Goal: Task Accomplishment & Management: Manage account settings

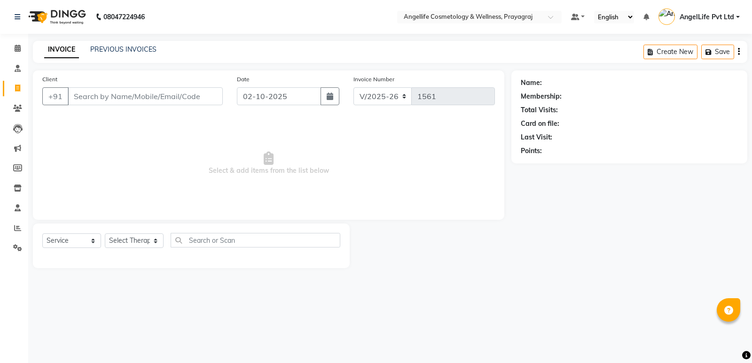
select select "4531"
select select "service"
click at [125, 53] on link "PREVIOUS INVOICES" at bounding box center [123, 49] width 66 height 8
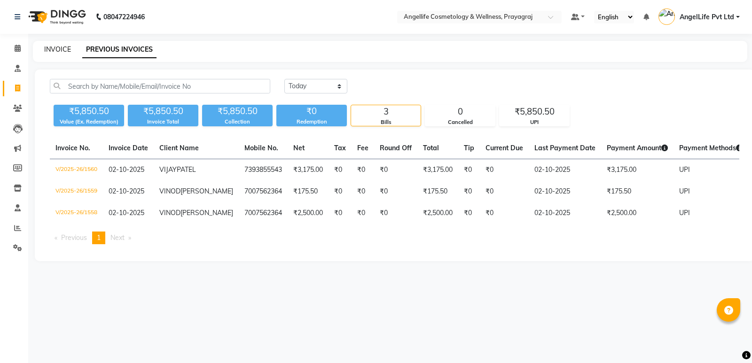
click at [56, 51] on link "INVOICE" at bounding box center [57, 49] width 27 height 8
select select "service"
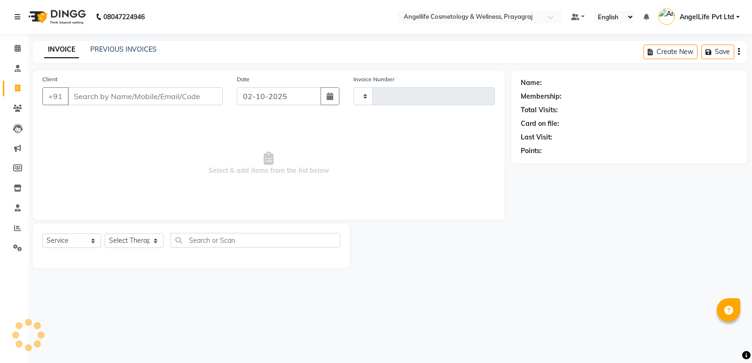
type input "1561"
select select "4531"
click at [21, 89] on span at bounding box center [17, 88] width 16 height 11
select select "service"
type input "1561"
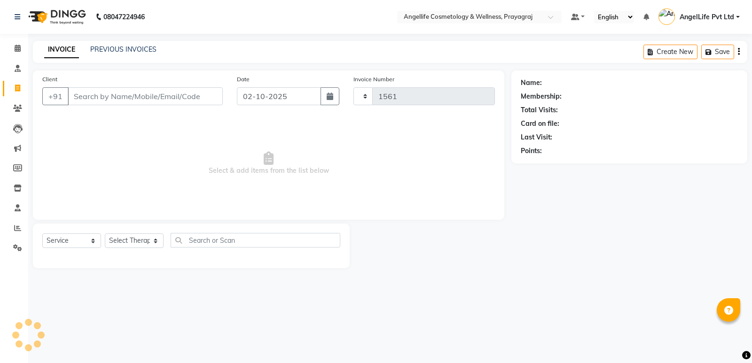
select select "4531"
click at [92, 97] on input "Client" at bounding box center [145, 96] width 155 height 18
click at [98, 97] on input "Client" at bounding box center [145, 96] width 155 height 18
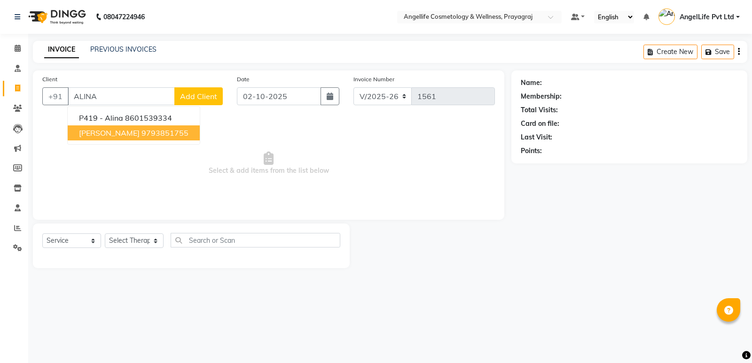
click at [93, 134] on span "ALINA IMTIAZ" at bounding box center [109, 132] width 61 height 9
type input "9793851755"
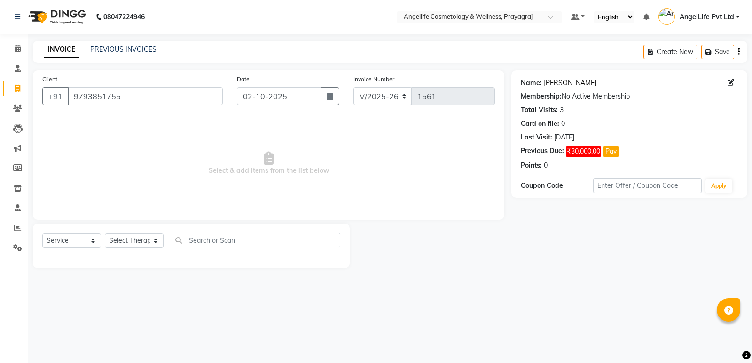
click at [561, 84] on link "Alina Imtiaz" at bounding box center [570, 83] width 53 height 10
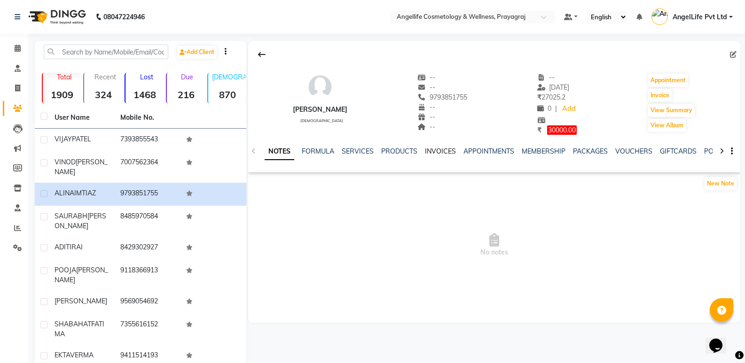
click at [446, 155] on link "INVOICES" at bounding box center [440, 151] width 31 height 8
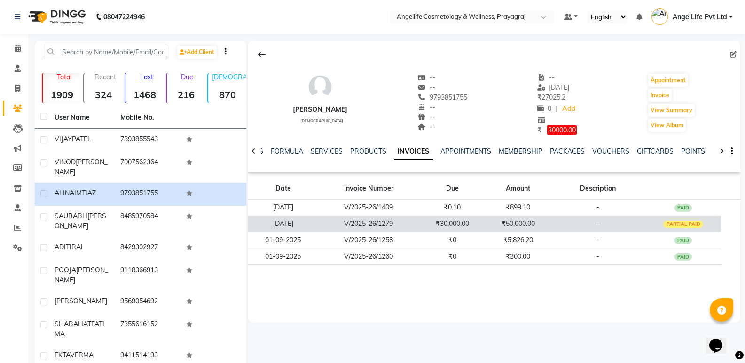
click at [597, 222] on td "-" at bounding box center [598, 224] width 94 height 16
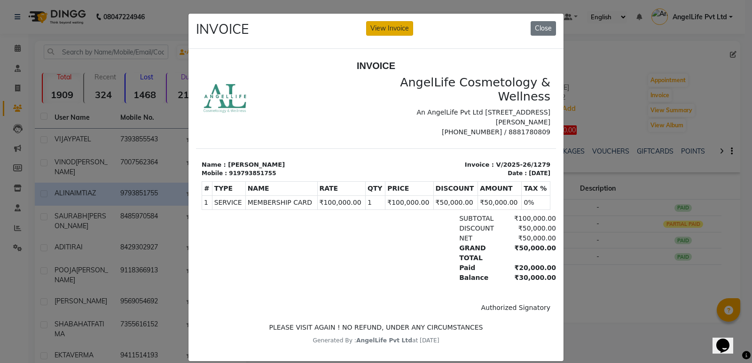
click at [381, 30] on button "View Invoice" at bounding box center [389, 28] width 47 height 15
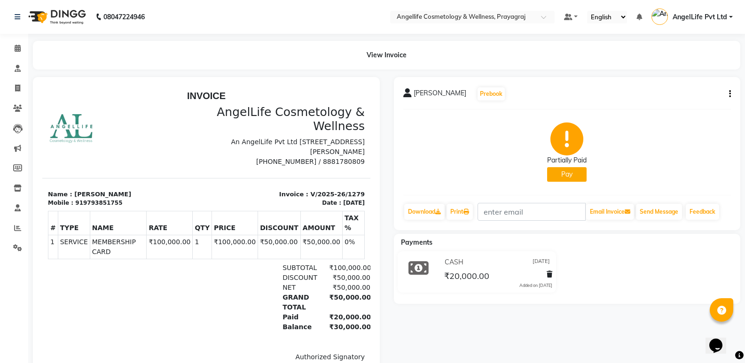
click at [562, 177] on button "Pay" at bounding box center [566, 174] width 39 height 15
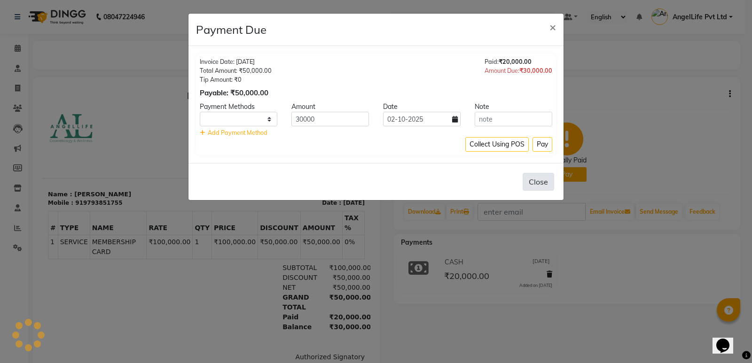
select select "1"
click at [260, 122] on select "CASH CARD ONLINE CUSTOM GPay PayTM PhonePe UPI NearBuy Loan BharatPay Cheque Mo…" at bounding box center [239, 119] width 78 height 15
click at [336, 115] on input "30000" at bounding box center [330, 119] width 78 height 15
type input "3"
type input "10000"
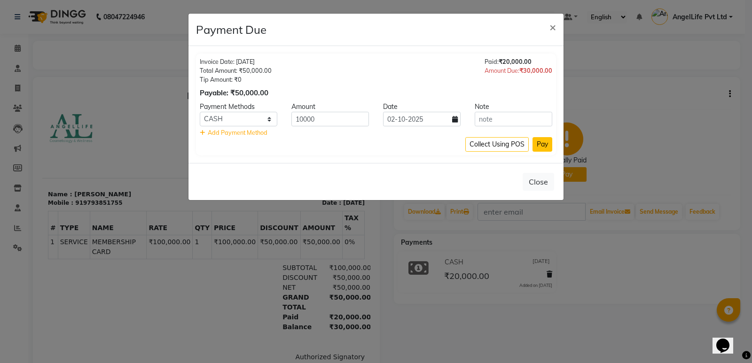
click at [538, 147] on button "Pay" at bounding box center [542, 144] width 20 height 15
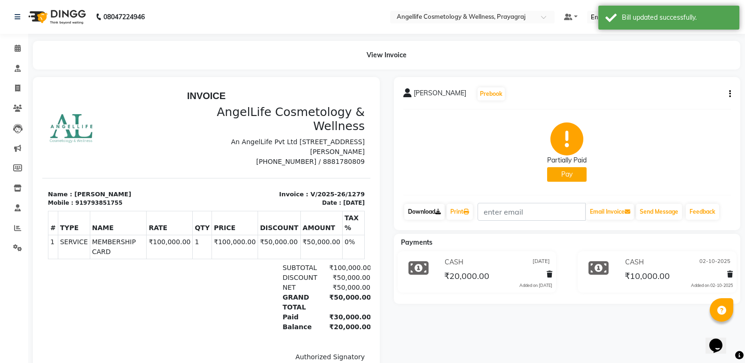
click at [426, 210] on link "Download" at bounding box center [424, 212] width 40 height 16
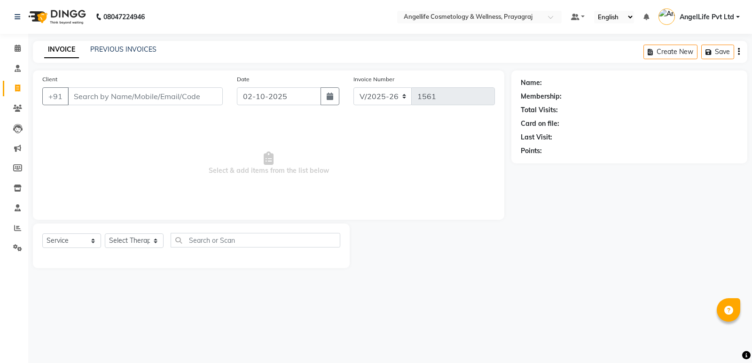
select select "4531"
select select "service"
click at [125, 57] on div "INVOICE PREVIOUS INVOICES Create New Save" at bounding box center [390, 52] width 714 height 22
click at [107, 46] on link "PREVIOUS INVOICES" at bounding box center [123, 49] width 66 height 8
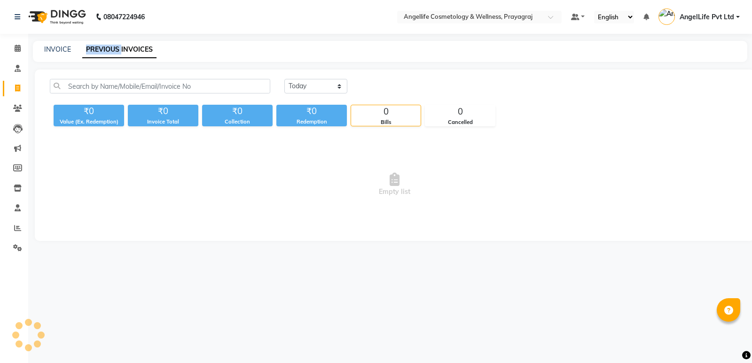
click at [107, 46] on link "PREVIOUS INVOICES" at bounding box center [119, 49] width 74 height 17
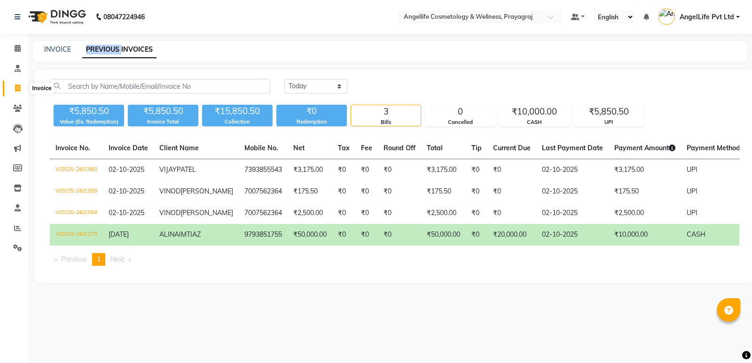
click at [16, 91] on icon at bounding box center [17, 88] width 5 height 7
select select "service"
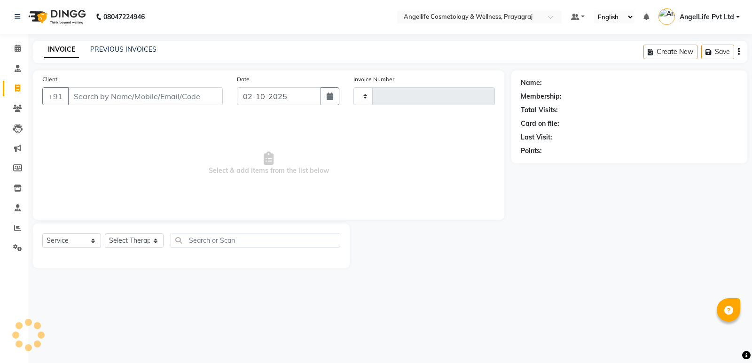
type input "1561"
select select "4531"
click at [141, 50] on link "PREVIOUS INVOICES" at bounding box center [123, 49] width 66 height 8
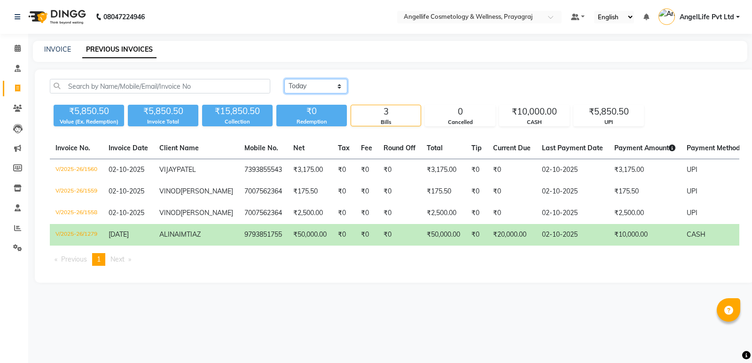
click at [308, 84] on select "Today Yesterday Custom Range" at bounding box center [315, 86] width 63 height 15
select select "range"
click at [284, 79] on select "[DATE] [DATE] Custom Range" at bounding box center [315, 86] width 63 height 15
click at [411, 87] on input "02-10-2025" at bounding box center [392, 86] width 66 height 13
select select "10"
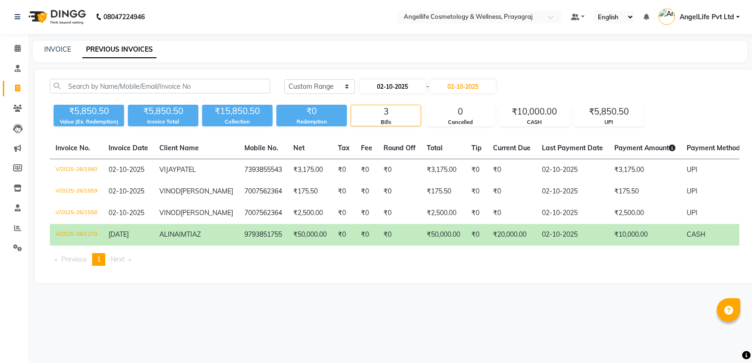
select select "2025"
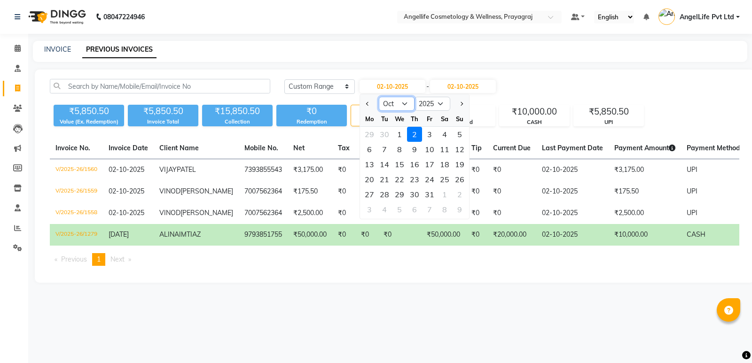
click at [405, 100] on select "Jan Feb Mar Apr May Jun Jul Aug Sep Oct Nov Dec" at bounding box center [397, 104] width 36 height 14
select select "9"
click at [379, 97] on select "Jan Feb Mar Apr May Jun Jul Aug Sep Oct Nov Dec" at bounding box center [397, 104] width 36 height 14
click at [382, 196] on div "30" at bounding box center [384, 194] width 15 height 15
type input "30-09-2025"
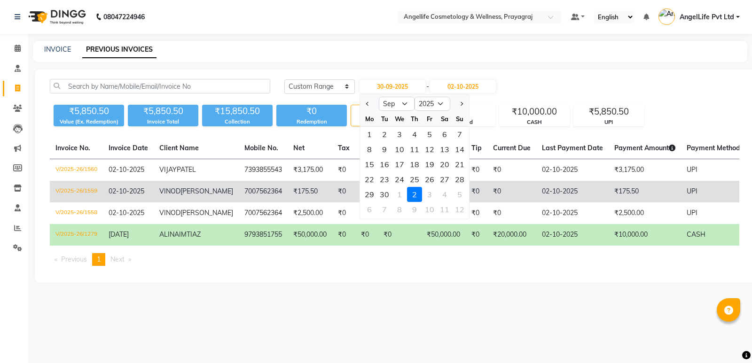
click at [382, 196] on td "₹0" at bounding box center [399, 192] width 43 height 22
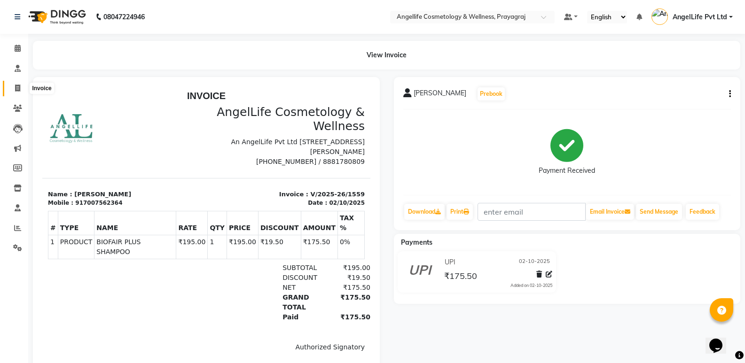
click at [16, 90] on icon at bounding box center [17, 88] width 5 height 7
select select "service"
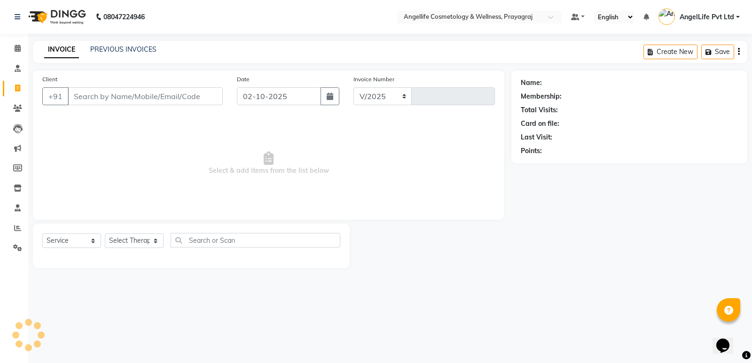
select select "4531"
type input "1561"
click at [122, 50] on link "PREVIOUS INVOICES" at bounding box center [123, 49] width 66 height 8
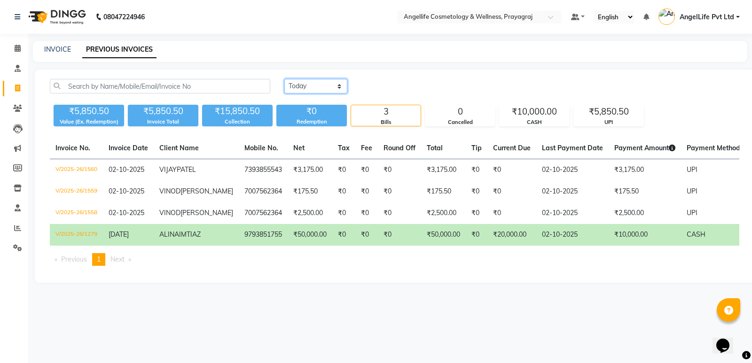
click at [324, 86] on select "Today Yesterday Custom Range" at bounding box center [315, 86] width 63 height 15
select select "range"
click at [284, 79] on select "Today Yesterday Custom Range" at bounding box center [315, 86] width 63 height 15
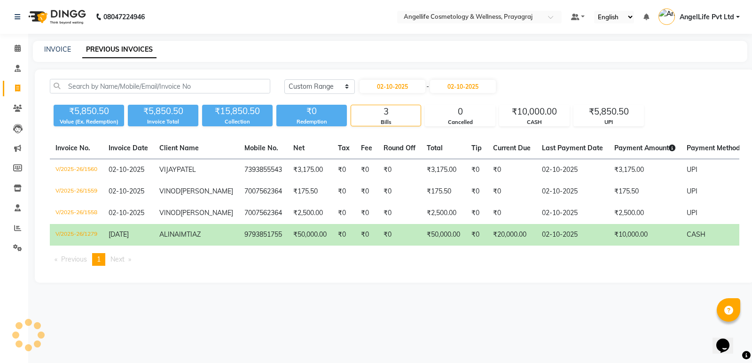
click at [328, 124] on div "Redemption" at bounding box center [311, 122] width 70 height 8
click at [472, 86] on input "02-10-2025" at bounding box center [463, 86] width 66 height 13
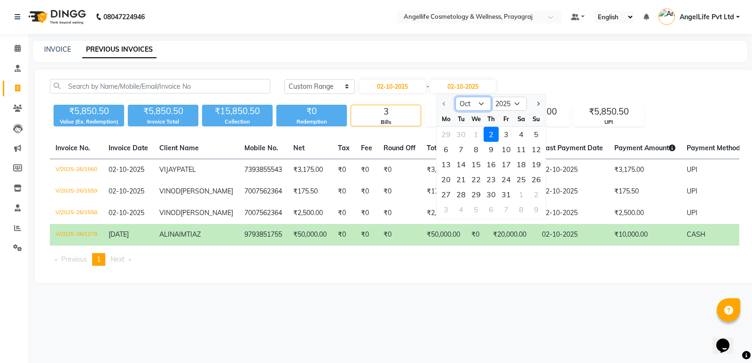
click at [472, 103] on select "Oct Nov Dec" at bounding box center [473, 104] width 36 height 14
click at [470, 104] on select "Oct Nov Dec" at bounding box center [473, 104] width 36 height 14
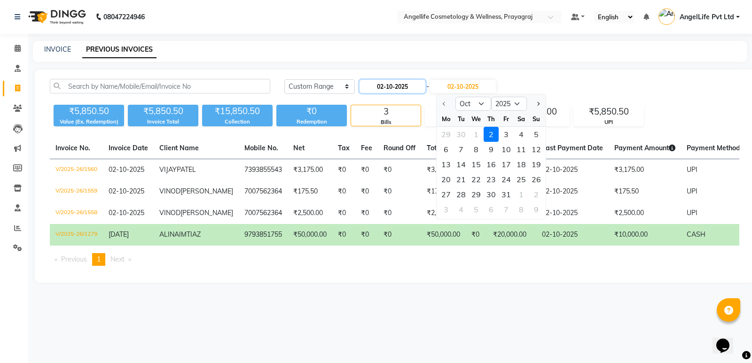
click at [386, 85] on input "02-10-2025" at bounding box center [392, 86] width 66 height 13
select select "10"
select select "2025"
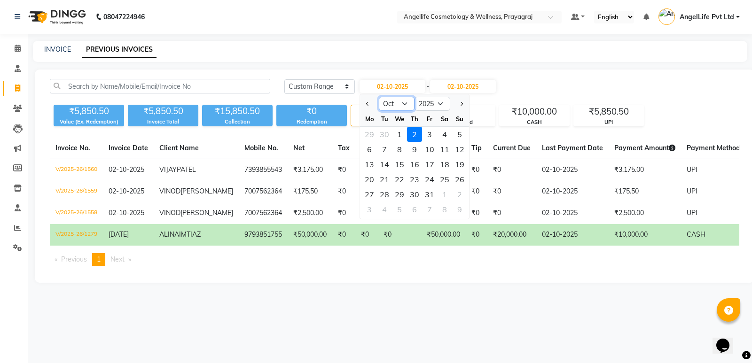
click at [397, 105] on select "Jan Feb Mar Apr May Jun Jul Aug Sep Oct Nov Dec" at bounding box center [397, 104] width 36 height 14
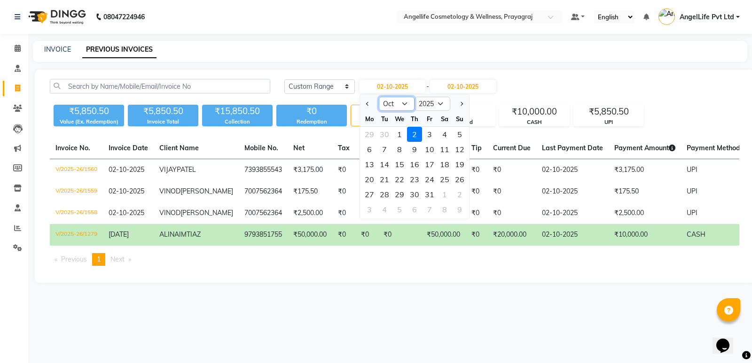
click at [397, 105] on select "Jan Feb Mar Apr May Jun Jul Aug Sep Oct Nov Dec" at bounding box center [397, 104] width 36 height 14
select select "9"
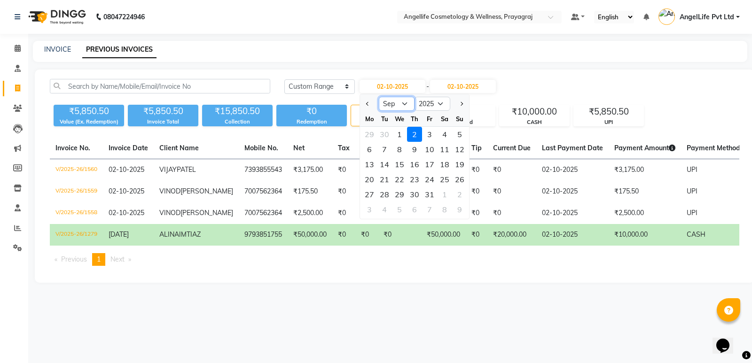
click at [379, 97] on select "Jan Feb Mar Apr May Jun Jul Aug Sep Oct Nov Dec" at bounding box center [397, 104] width 36 height 14
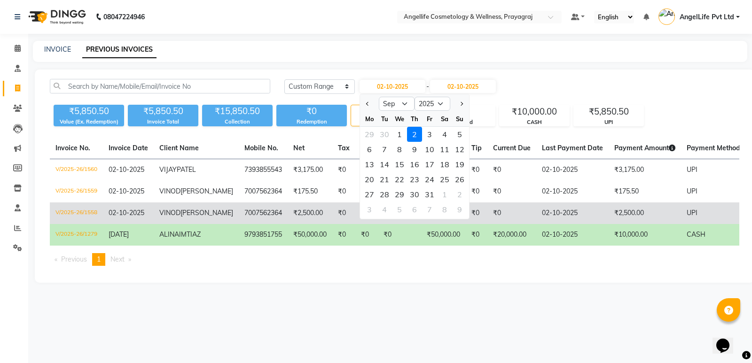
drag, startPoint x: 397, startPoint y: 109, endPoint x: 401, endPoint y: 212, distance: 103.0
click at [401, 212] on div "5" at bounding box center [399, 209] width 15 height 15
type input "08-10-2025"
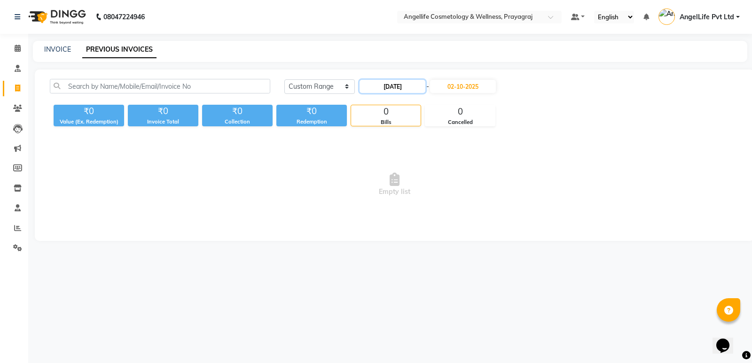
click at [420, 86] on input "08-10-2025" at bounding box center [392, 86] width 66 height 13
select select "10"
select select "2025"
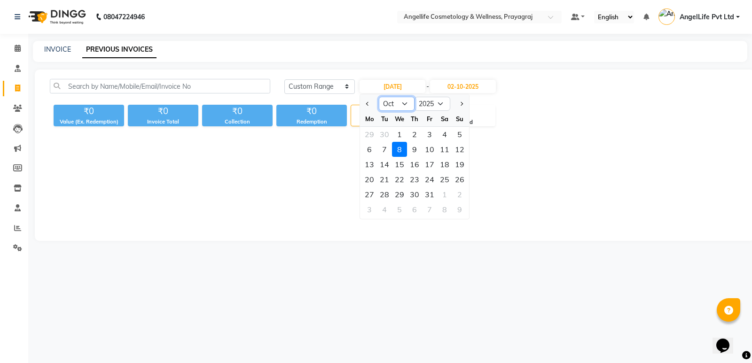
click at [392, 103] on select "Jan Feb Mar Apr May Jun Jul Aug Sep Oct Nov Dec" at bounding box center [397, 104] width 36 height 14
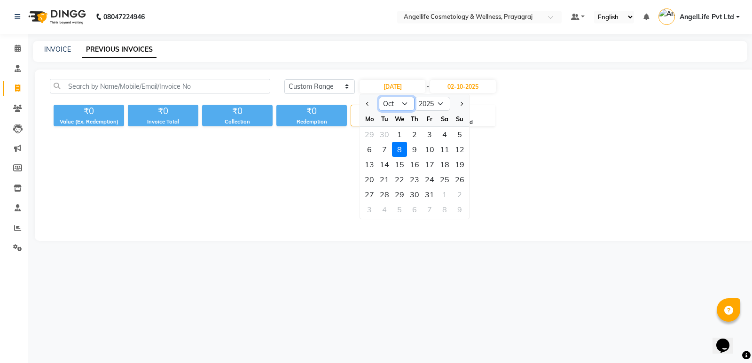
select select "9"
click at [379, 97] on select "Jan Feb Mar Apr May Jun Jul Aug Sep Oct Nov Dec" at bounding box center [397, 104] width 36 height 14
click at [383, 195] on div "30" at bounding box center [384, 194] width 15 height 15
click at [383, 195] on span "Empty list" at bounding box center [394, 185] width 689 height 94
type input "30-09-2025"
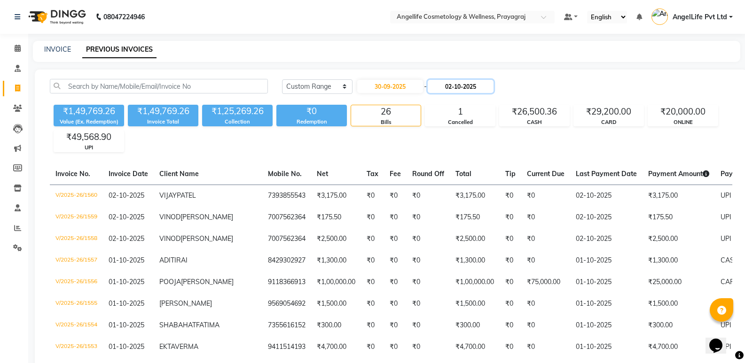
click at [472, 85] on input "02-10-2025" at bounding box center [461, 86] width 66 height 13
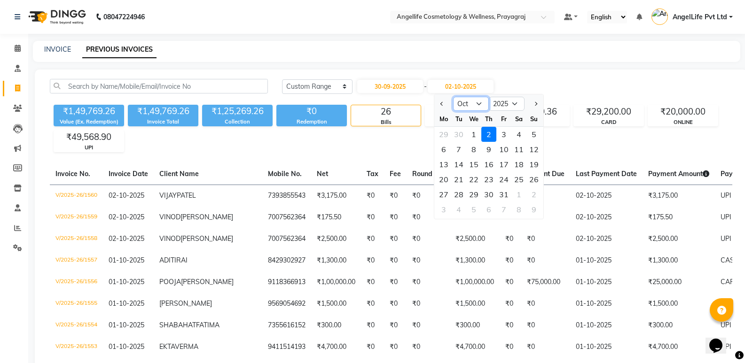
click at [459, 102] on select "Sep Oct Nov Dec" at bounding box center [471, 104] width 36 height 14
click at [460, 103] on select "Sep Oct Nov Dec" at bounding box center [471, 104] width 36 height 14
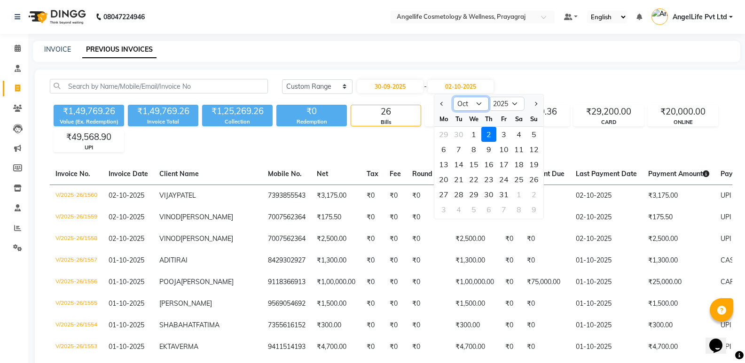
select select "9"
click at [453, 97] on select "Sep Oct Nov Dec" at bounding box center [471, 104] width 36 height 14
click at [465, 116] on div "Tu" at bounding box center [458, 118] width 15 height 15
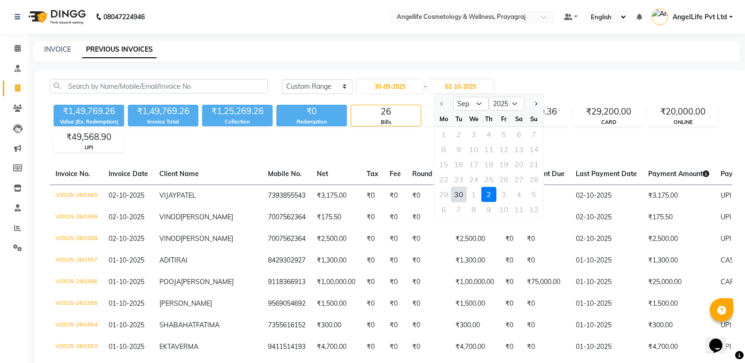
click at [456, 196] on div "30" at bounding box center [458, 194] width 15 height 15
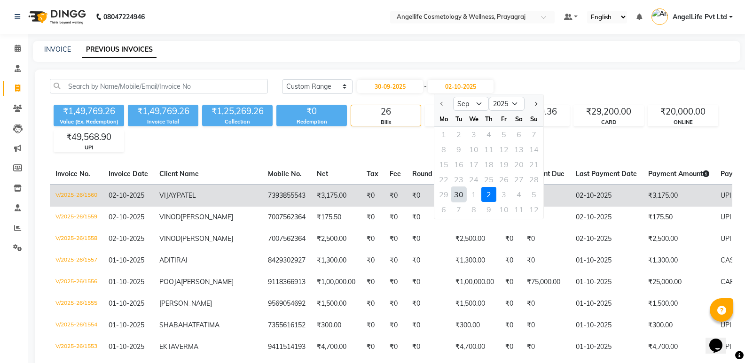
click at [499, 196] on td "₹0" at bounding box center [510, 196] width 22 height 22
type input "30-09-2025"
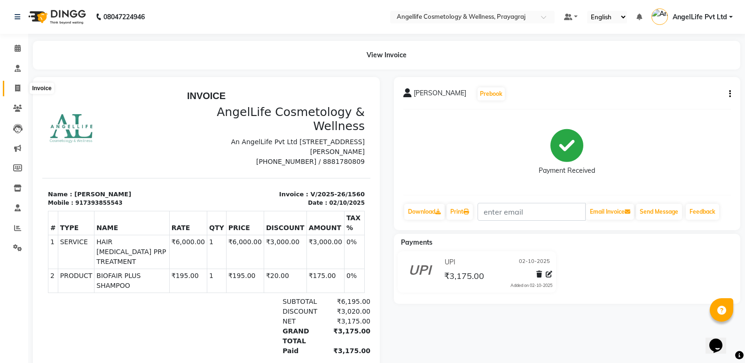
click at [17, 87] on icon at bounding box center [17, 88] width 5 height 7
select select "service"
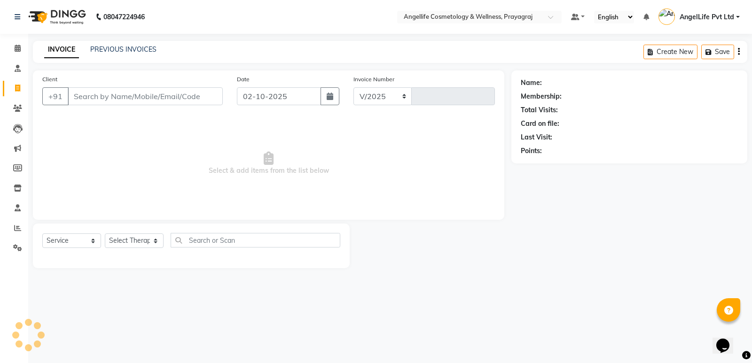
select select "4531"
type input "1561"
click at [115, 47] on link "PREVIOUS INVOICES" at bounding box center [123, 49] width 66 height 8
select select "4531"
select select "service"
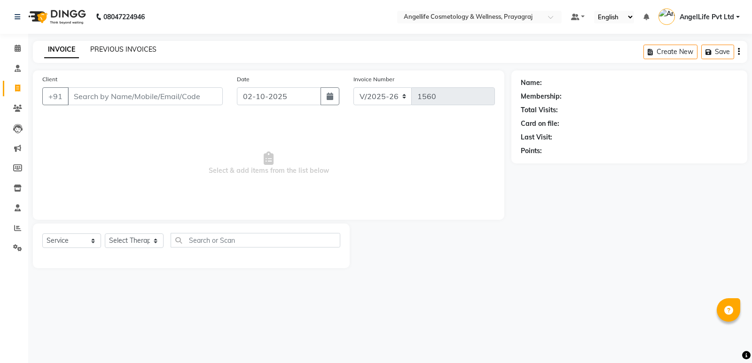
click at [123, 52] on link "PREVIOUS INVOICES" at bounding box center [123, 49] width 66 height 8
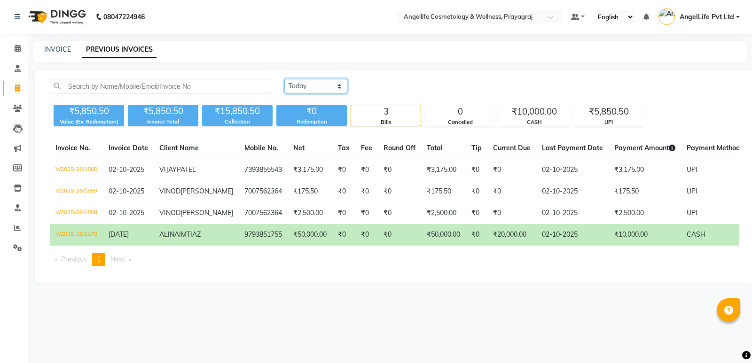
click at [311, 83] on select "[DATE] [DATE] Custom Range" at bounding box center [315, 86] width 63 height 15
click at [311, 83] on select "Today Yesterday Custom Range" at bounding box center [315, 86] width 63 height 15
click at [311, 85] on select "Today Yesterday Custom Range" at bounding box center [315, 86] width 63 height 15
select select "range"
click at [284, 79] on select "Today Yesterday Custom Range" at bounding box center [315, 86] width 63 height 15
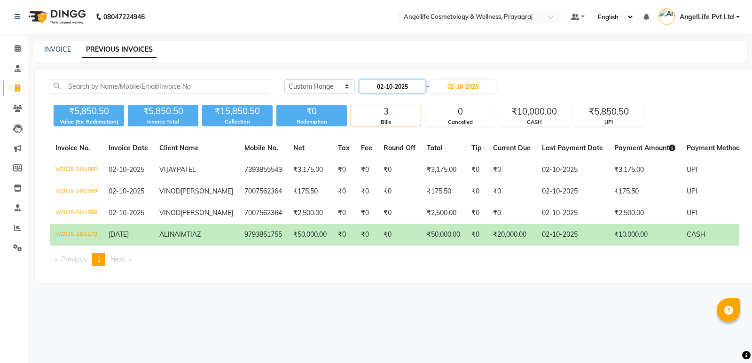
click at [417, 86] on input "02-10-2025" at bounding box center [392, 86] width 66 height 13
select select "10"
select select "2025"
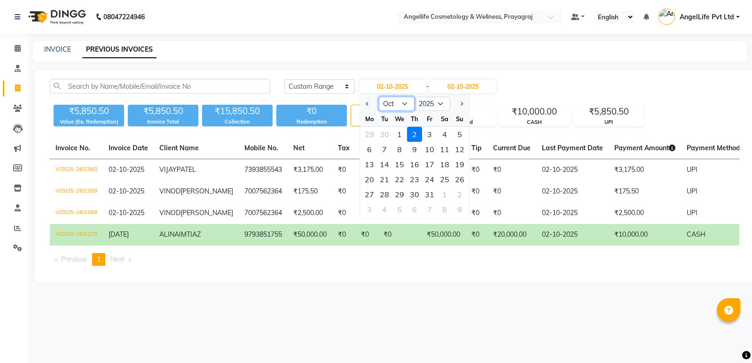
click at [403, 102] on select "Jan Feb Mar Apr May Jun Jul Aug Sep Oct Nov Dec" at bounding box center [397, 104] width 36 height 14
click at [379, 97] on select "Jan Feb Mar Apr May Jun Jul Aug Sep Oct Nov Dec" at bounding box center [397, 104] width 36 height 14
click at [398, 212] on div "8" at bounding box center [399, 209] width 15 height 15
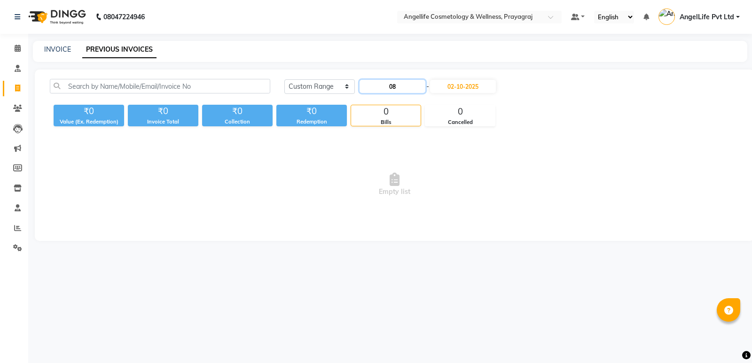
type input "0"
type input "30-09-2025"
click at [477, 86] on input "02-10-2025" at bounding box center [463, 86] width 66 height 13
select select "10"
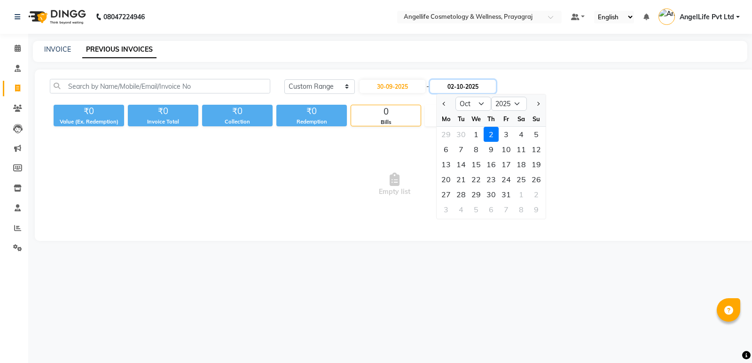
click at [493, 83] on input "02-10-2025" at bounding box center [463, 86] width 66 height 13
type input "0"
type input "30-09-2025"
click at [475, 98] on select "Sep Oct Nov Dec" at bounding box center [473, 104] width 36 height 14
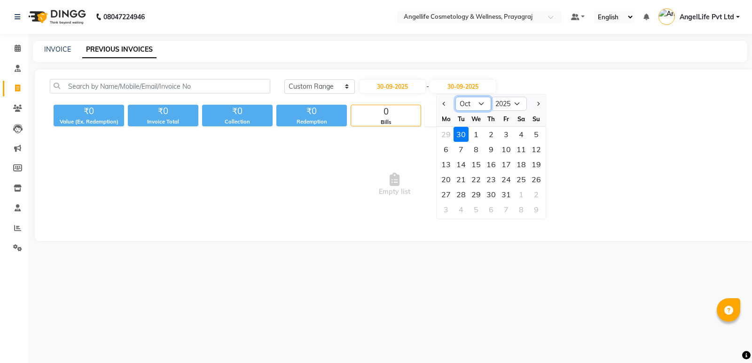
select select "9"
click at [455, 97] on select "Sep Oct Nov Dec" at bounding box center [473, 104] width 36 height 14
click at [459, 194] on div "30" at bounding box center [460, 194] width 15 height 15
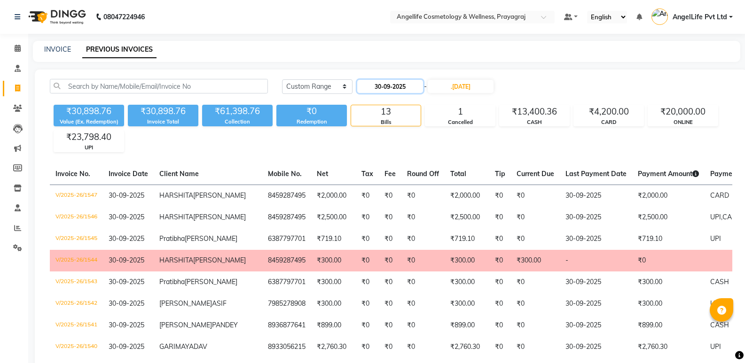
type input "30-09-2025"
click at [409, 83] on input "30-09-2025" at bounding box center [390, 86] width 66 height 13
select select "9"
select select "2025"
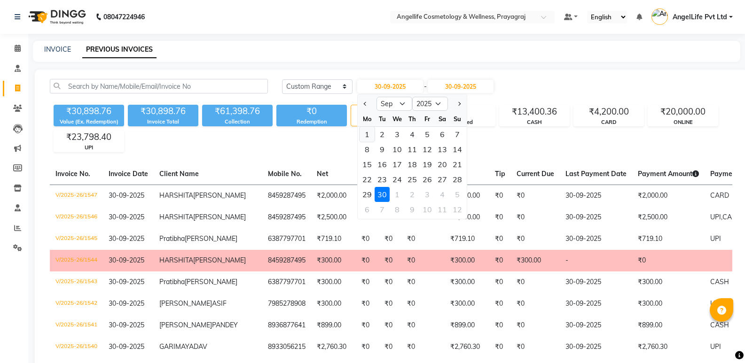
click at [366, 132] on div "1" at bounding box center [366, 134] width 15 height 15
type input "01-09-2025"
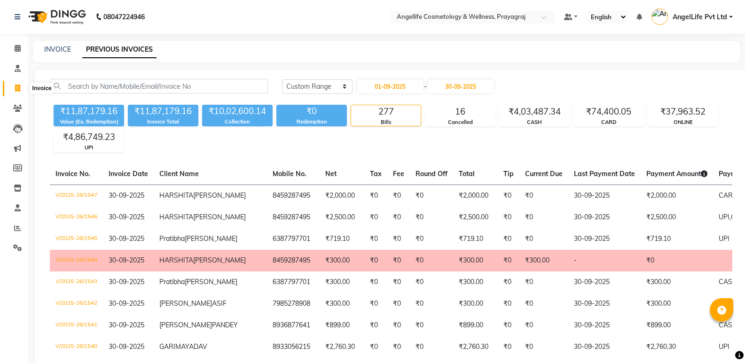
click at [18, 87] on icon at bounding box center [17, 88] width 5 height 7
select select "service"
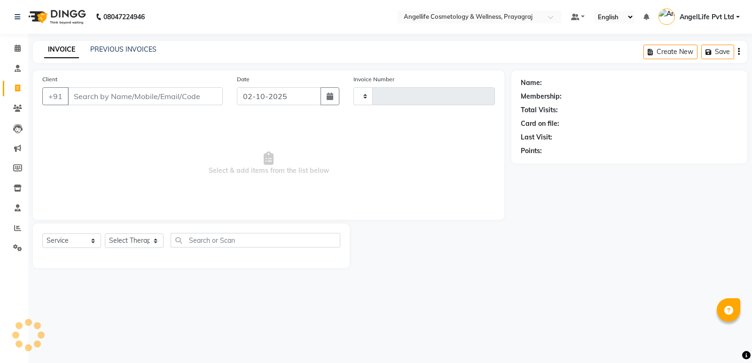
type input "1561"
select select "4531"
drag, startPoint x: 140, startPoint y: 66, endPoint x: 89, endPoint y: 6, distance: 79.0
click at [133, 59] on main "INVOICE PREVIOUS INVOICES Create New Save Client +91 Date 02-10-2025 Invoice Nu…" at bounding box center [390, 162] width 724 height 242
click at [130, 141] on span "Select & add items from the list below" at bounding box center [268, 164] width 452 height 94
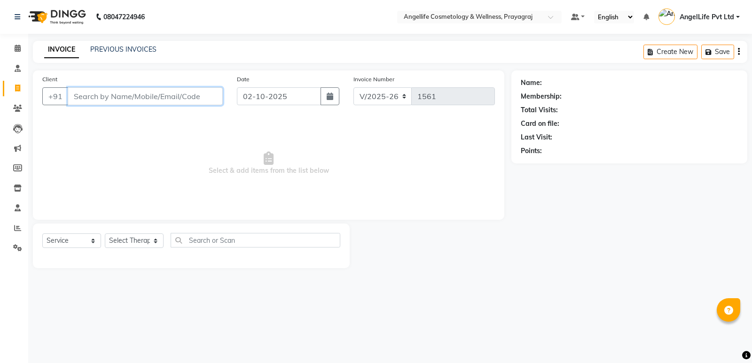
click at [88, 95] on input "Client" at bounding box center [145, 96] width 155 height 18
click at [115, 48] on link "PREVIOUS INVOICES" at bounding box center [123, 49] width 66 height 8
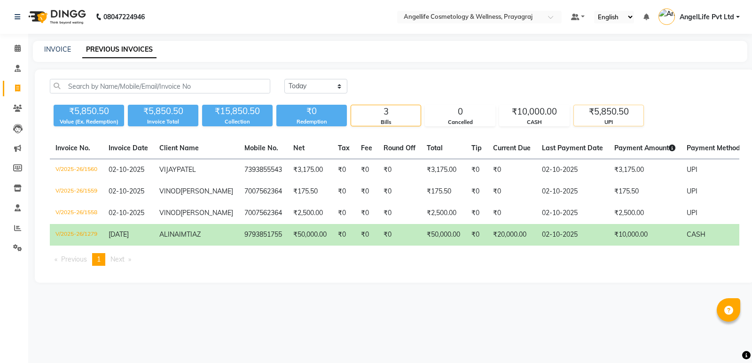
drag, startPoint x: 633, startPoint y: 106, endPoint x: 623, endPoint y: 110, distance: 11.0
click at [624, 109] on div "Today Yesterday Custom Range ₹5,850.50 Value (Ex. Redemption) ₹5,850.50 Invoice…" at bounding box center [394, 102] width 701 height 47
click at [632, 276] on div "Today Yesterday Custom Range ₹5,850.50 Value (Ex. Redemption) ₹5,850.50 Invoice…" at bounding box center [394, 176] width 719 height 213
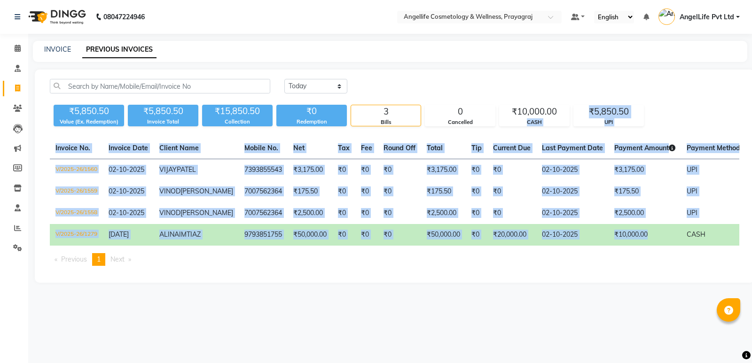
click at [610, 246] on td "₹10,000.00" at bounding box center [644, 235] width 72 height 22
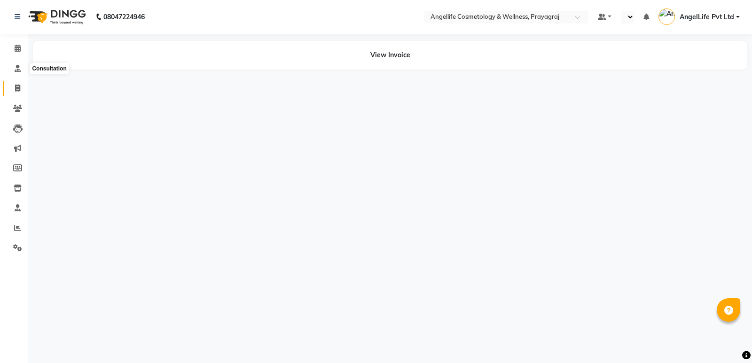
select select "en"
click at [18, 89] on icon at bounding box center [17, 88] width 5 height 7
select select "service"
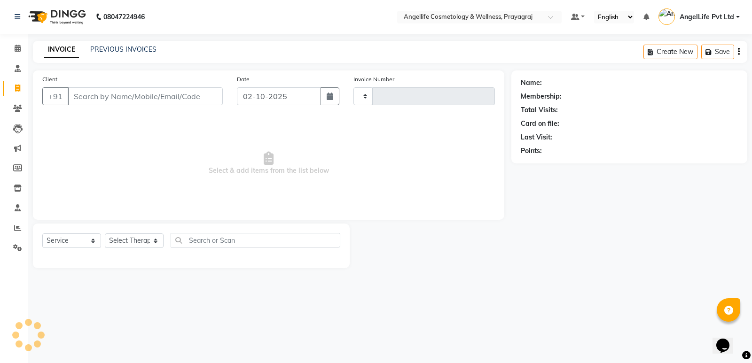
type input "1561"
select select "4531"
click at [86, 96] on input "Client" at bounding box center [145, 96] width 155 height 18
click at [115, 42] on div "INVOICE PREVIOUS INVOICES Create New Save" at bounding box center [390, 52] width 714 height 22
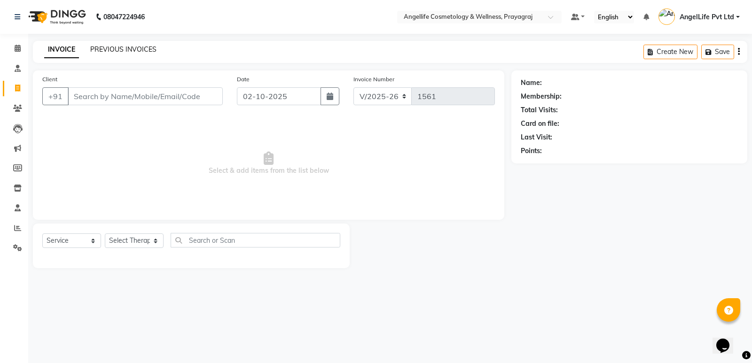
click at [118, 50] on link "PREVIOUS INVOICES" at bounding box center [123, 49] width 66 height 8
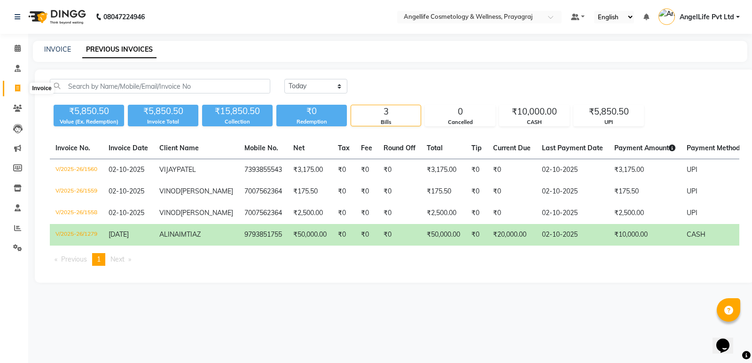
click at [16, 89] on icon at bounding box center [17, 88] width 5 height 7
select select "service"
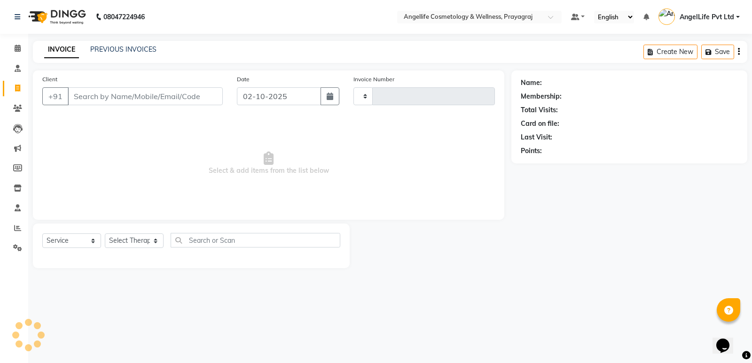
type input "1561"
select select "4531"
click at [20, 48] on icon at bounding box center [18, 48] width 6 height 7
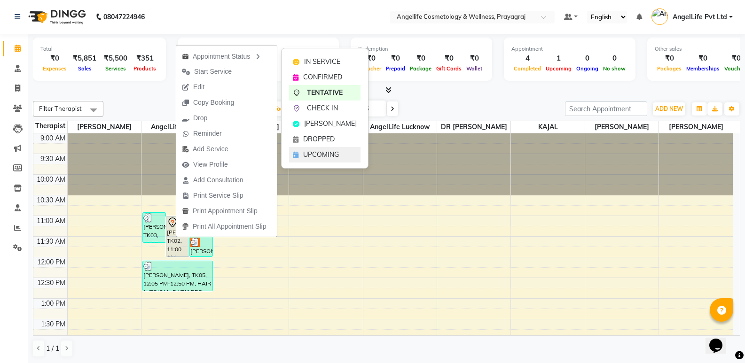
click at [336, 153] on span "UPCOMING" at bounding box center [321, 155] width 36 height 10
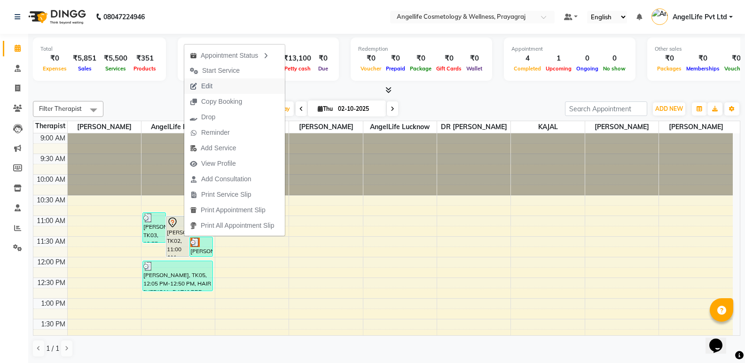
click at [241, 90] on button "Edit" at bounding box center [234, 86] width 101 height 16
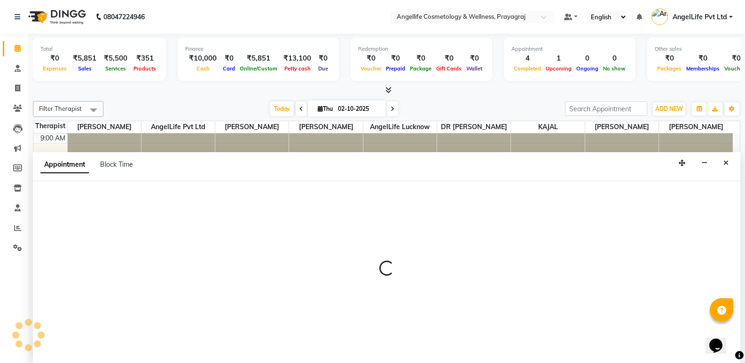
scroll to position [0, 0]
select select "tentative"
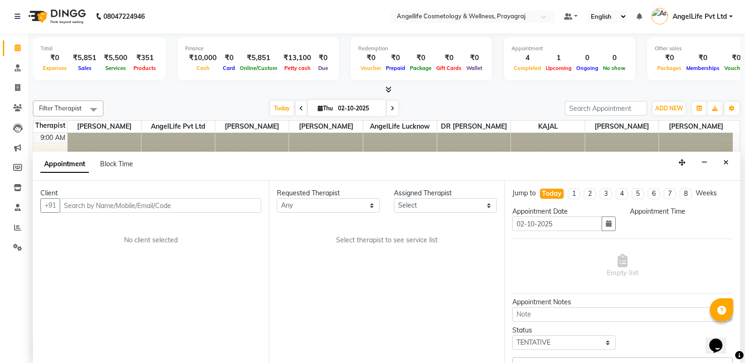
select select "26653"
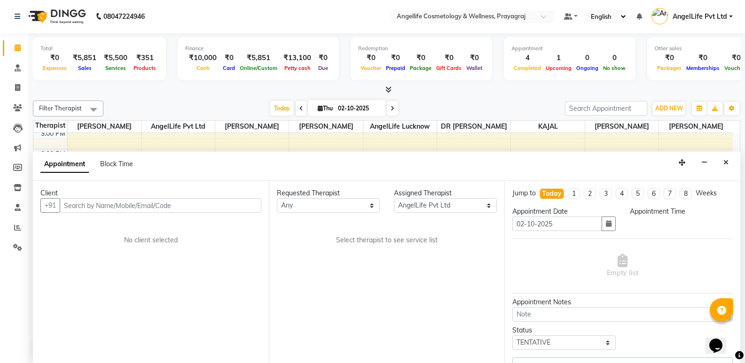
select select "660"
select select "1958"
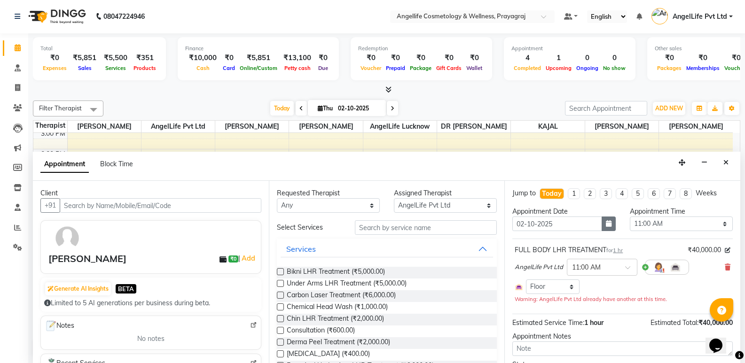
click at [606, 226] on icon "button" at bounding box center [609, 223] width 6 height 7
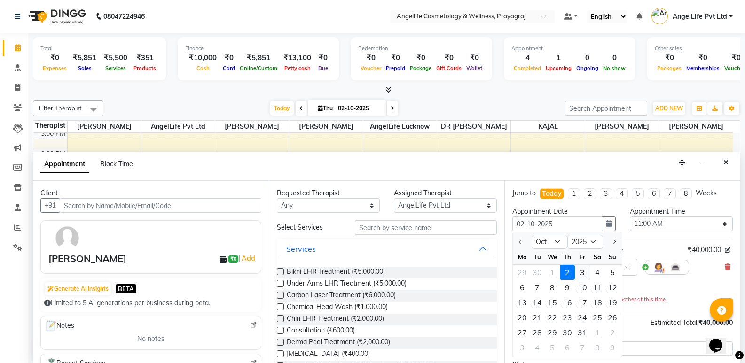
click at [582, 272] on div "3" at bounding box center [582, 272] width 15 height 15
type input "03-10-2025"
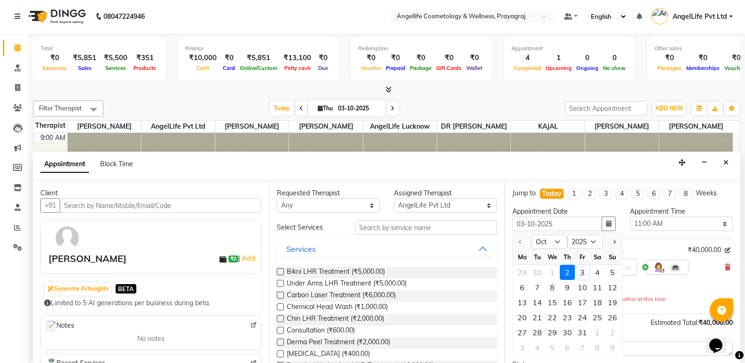
select select "660"
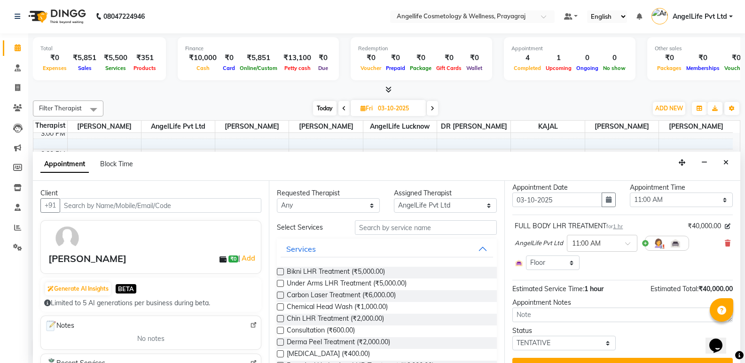
scroll to position [43, 0]
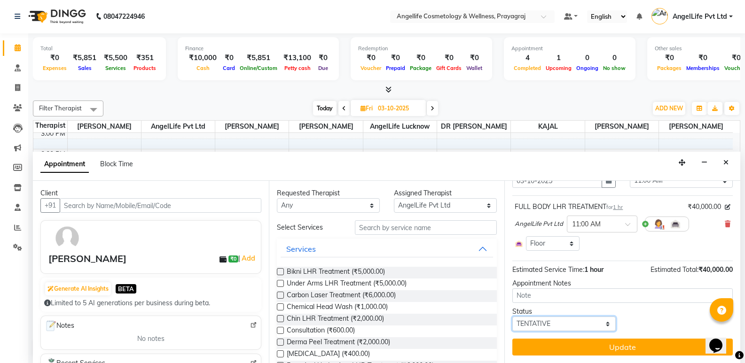
click at [593, 322] on select "Select TENTATIVE CONFIRM UPCOMING" at bounding box center [563, 324] width 103 height 15
select select "confirm booking"
click at [512, 317] on select "Select TENTATIVE CONFIRM UPCOMING" at bounding box center [563, 324] width 103 height 15
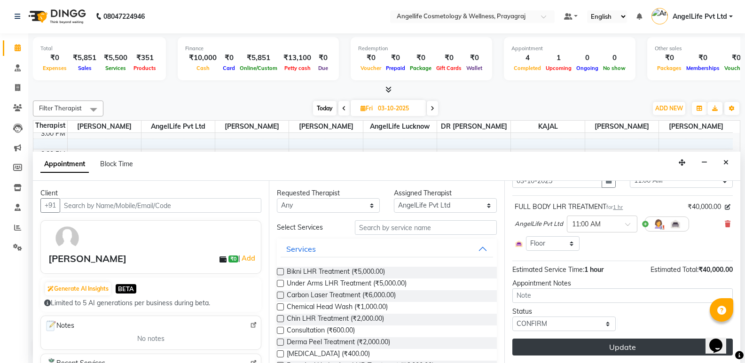
click at [584, 348] on button "Update" at bounding box center [622, 347] width 220 height 17
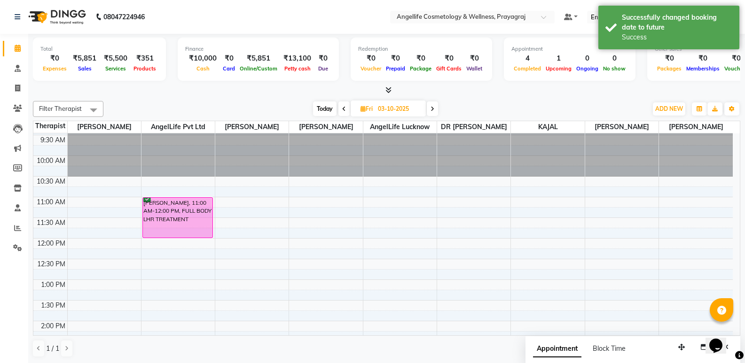
scroll to position [0, 0]
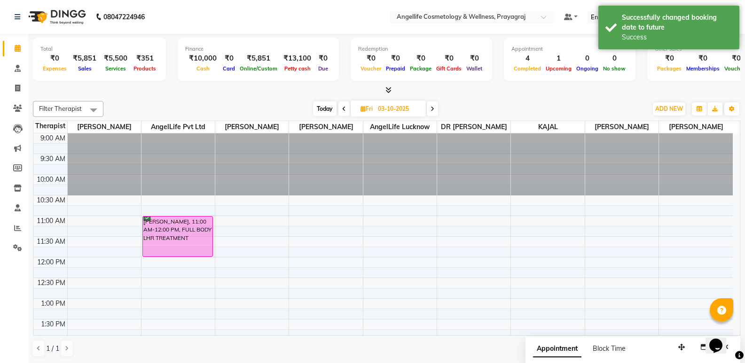
click at [323, 108] on span "Today" at bounding box center [324, 108] width 23 height 15
type input "02-10-2025"
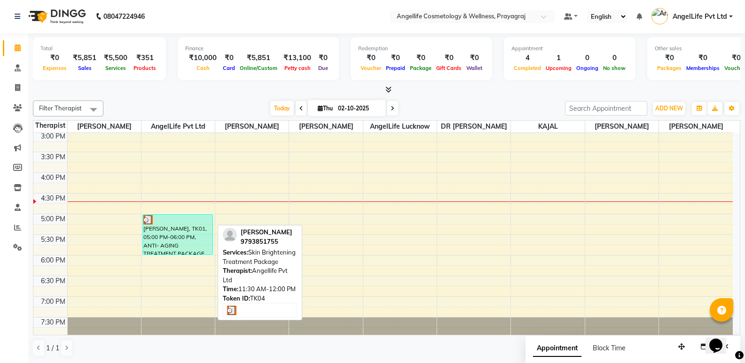
scroll to position [262, 0]
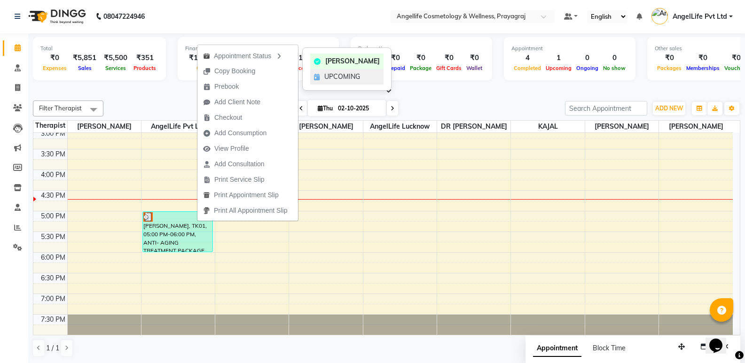
click at [338, 79] on span "UPCOMING" at bounding box center [342, 77] width 36 height 10
click at [338, 79] on div "Total ₹0 Expenses ₹5,851 Sales ₹5,500 Services ₹351 Products Finance ₹10,000 Ca…" at bounding box center [386, 60] width 707 height 46
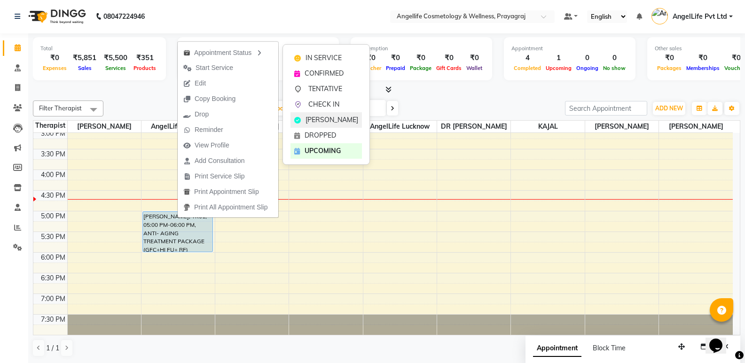
click at [328, 121] on span "[PERSON_NAME]" at bounding box center [331, 120] width 53 height 10
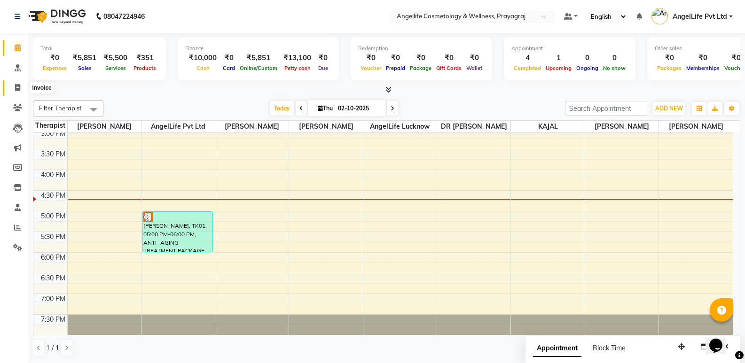
click at [16, 89] on icon at bounding box center [17, 87] width 5 height 7
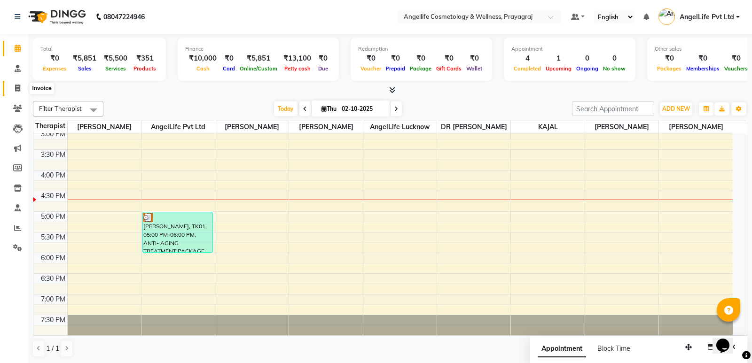
select select "service"
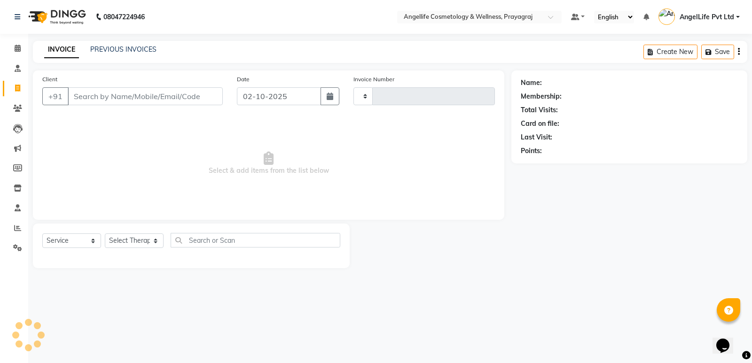
type input "1561"
select select "4531"
click at [122, 55] on div "INVOICE PREVIOUS INVOICES" at bounding box center [100, 50] width 135 height 11
